Goal: Check status: Check status

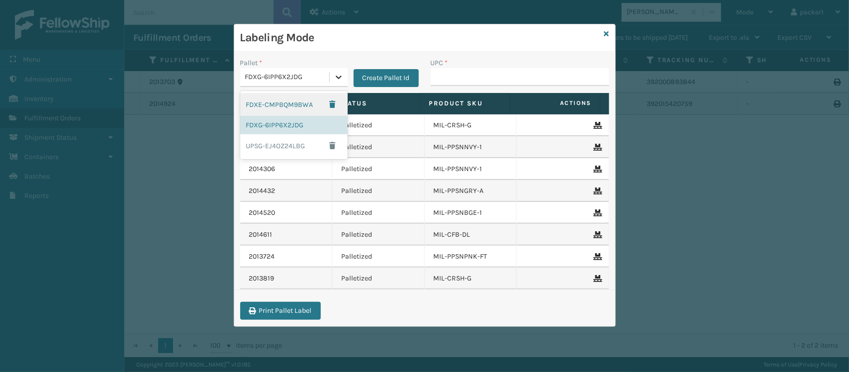
click at [336, 76] on icon at bounding box center [339, 77] width 10 height 10
click at [301, 145] on div "UPSG-EJ4OZ24LBG" at bounding box center [293, 145] width 107 height 23
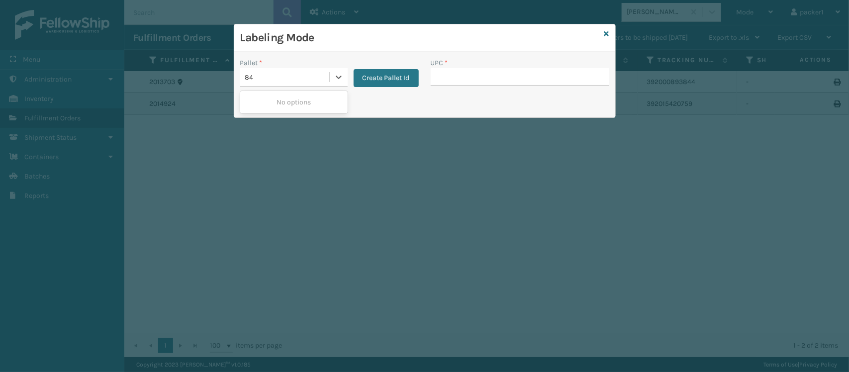
type input "8"
click at [452, 75] on input "UPC *" at bounding box center [520, 77] width 179 height 18
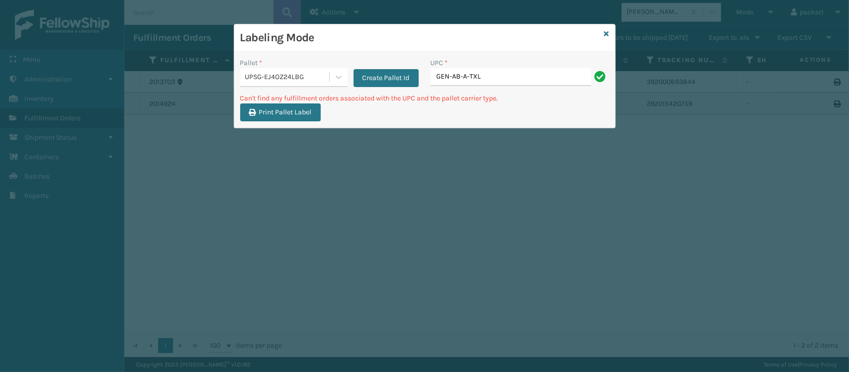
click at [339, 80] on icon at bounding box center [339, 77] width 10 height 10
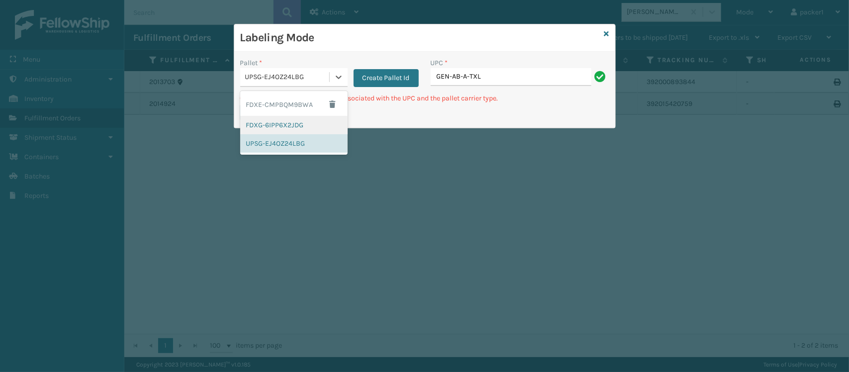
click at [309, 120] on div "FDXG-6IPP6X2JDG" at bounding box center [293, 125] width 107 height 18
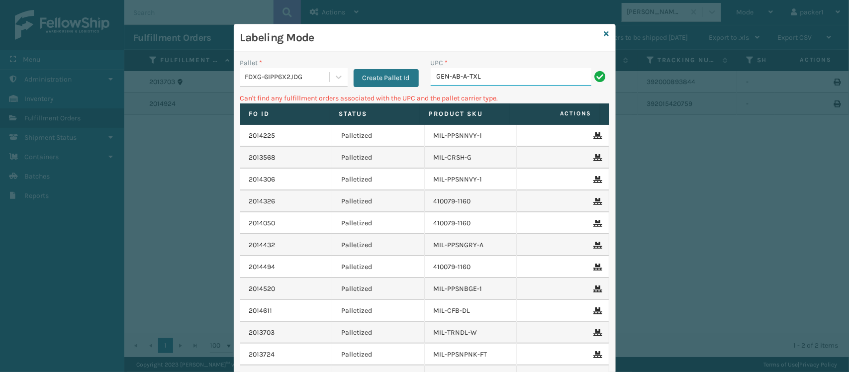
click at [481, 75] on input "GEN-AB-A-TXL" at bounding box center [511, 77] width 161 height 18
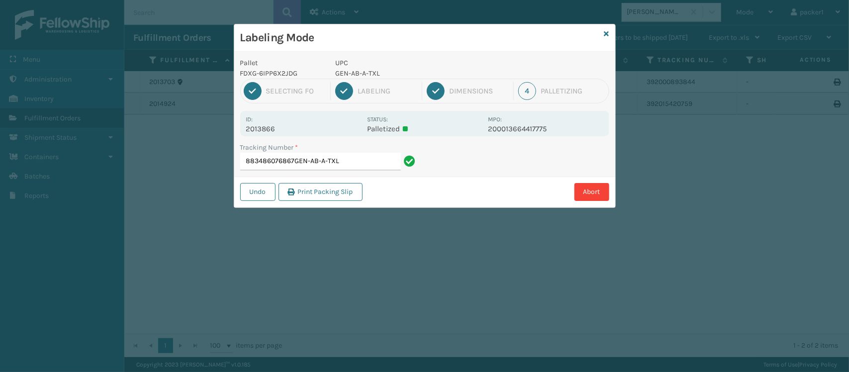
type input "883486076867GEN-AB-A-TXL"
